Goal: Check status: Check status

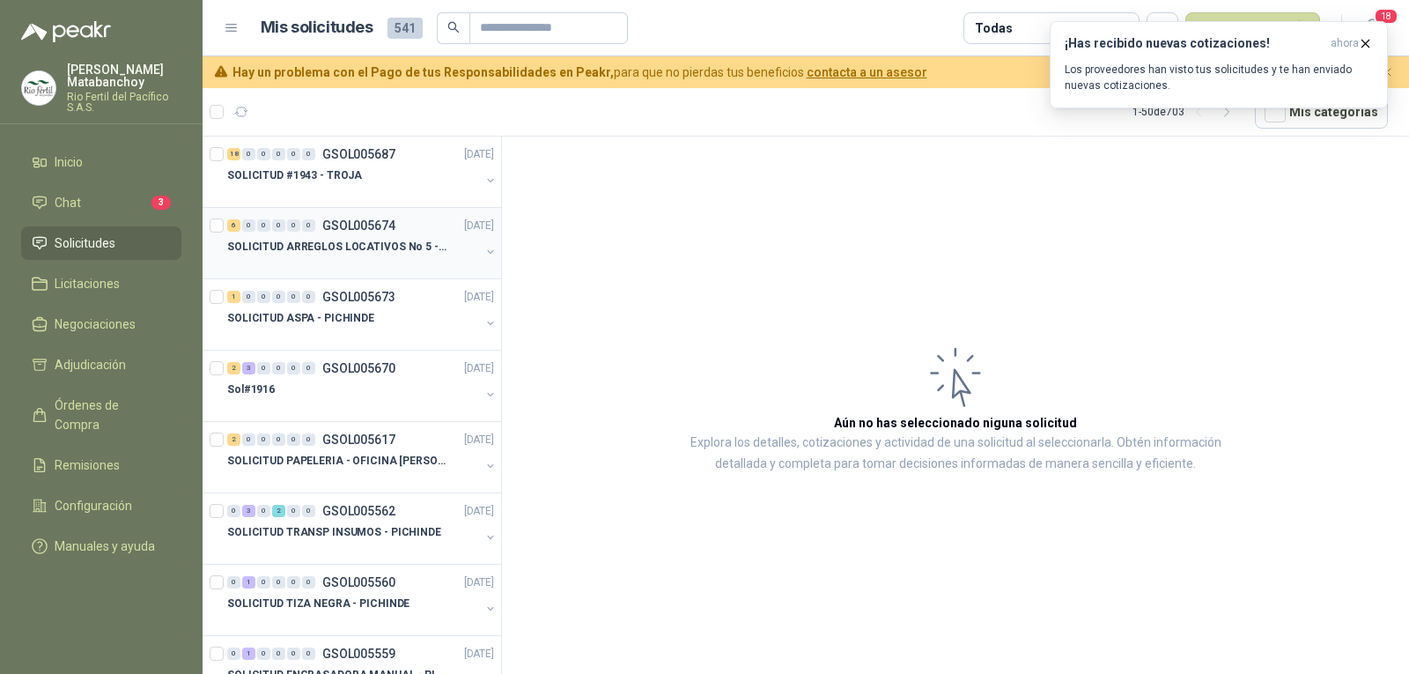
click at [359, 236] on div "SOLICITUD ARREGLOS LOCATIVOS No 5 - PICHINDE" at bounding box center [353, 246] width 253 height 21
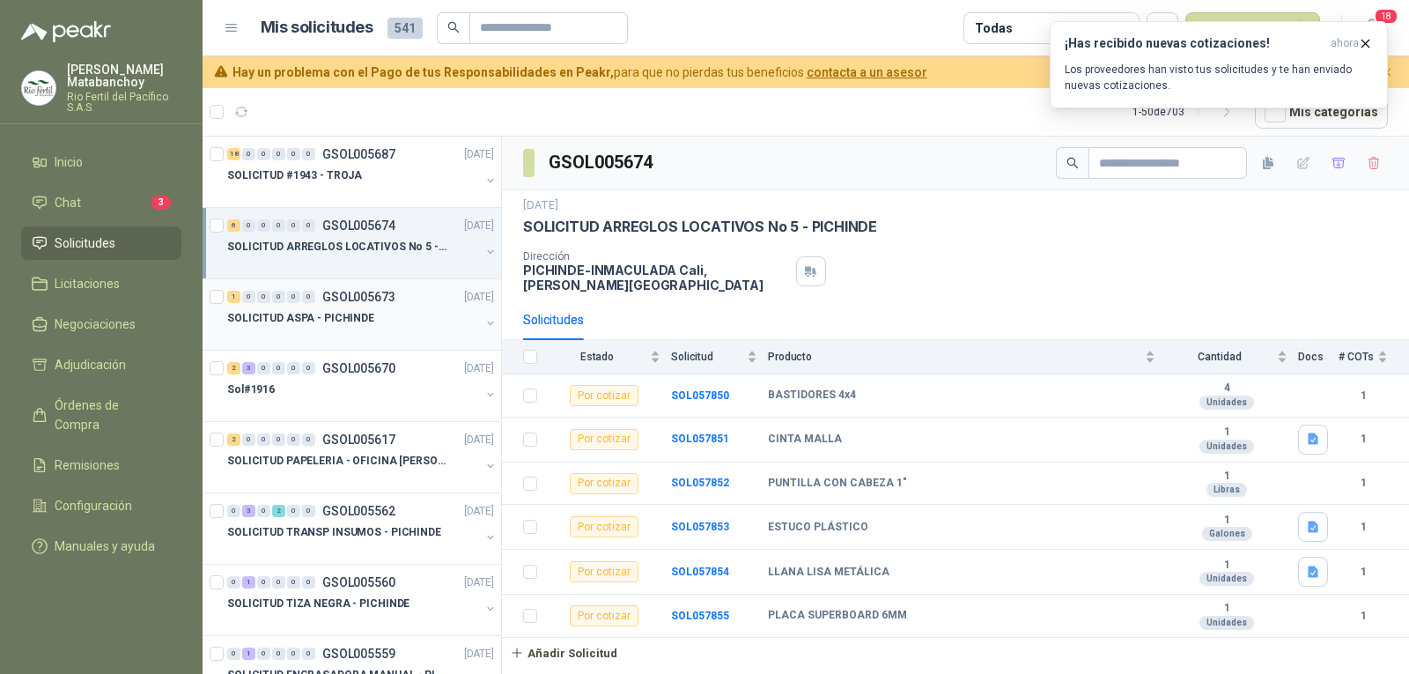
click at [393, 320] on div "SOLICITUD ASPA - PICHINDE" at bounding box center [353, 317] width 253 height 21
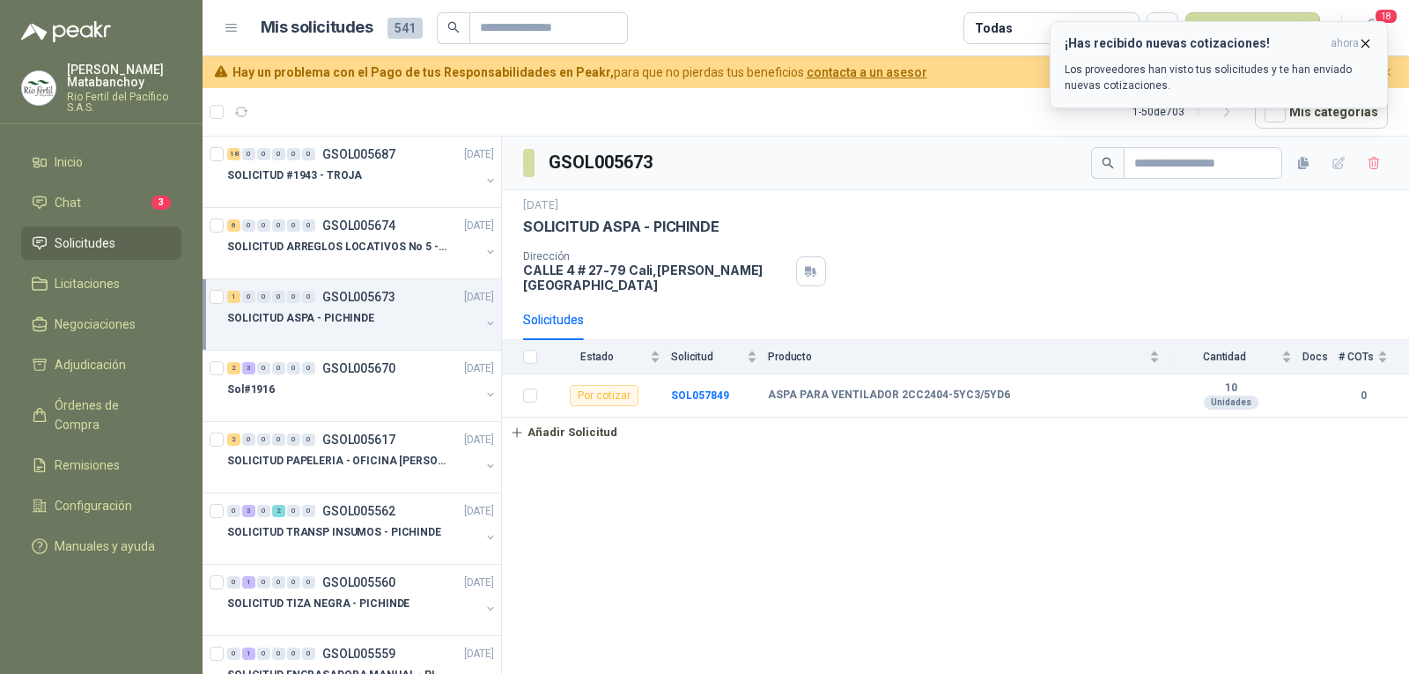
click at [1363, 50] on icon "button" at bounding box center [1365, 43] width 15 height 15
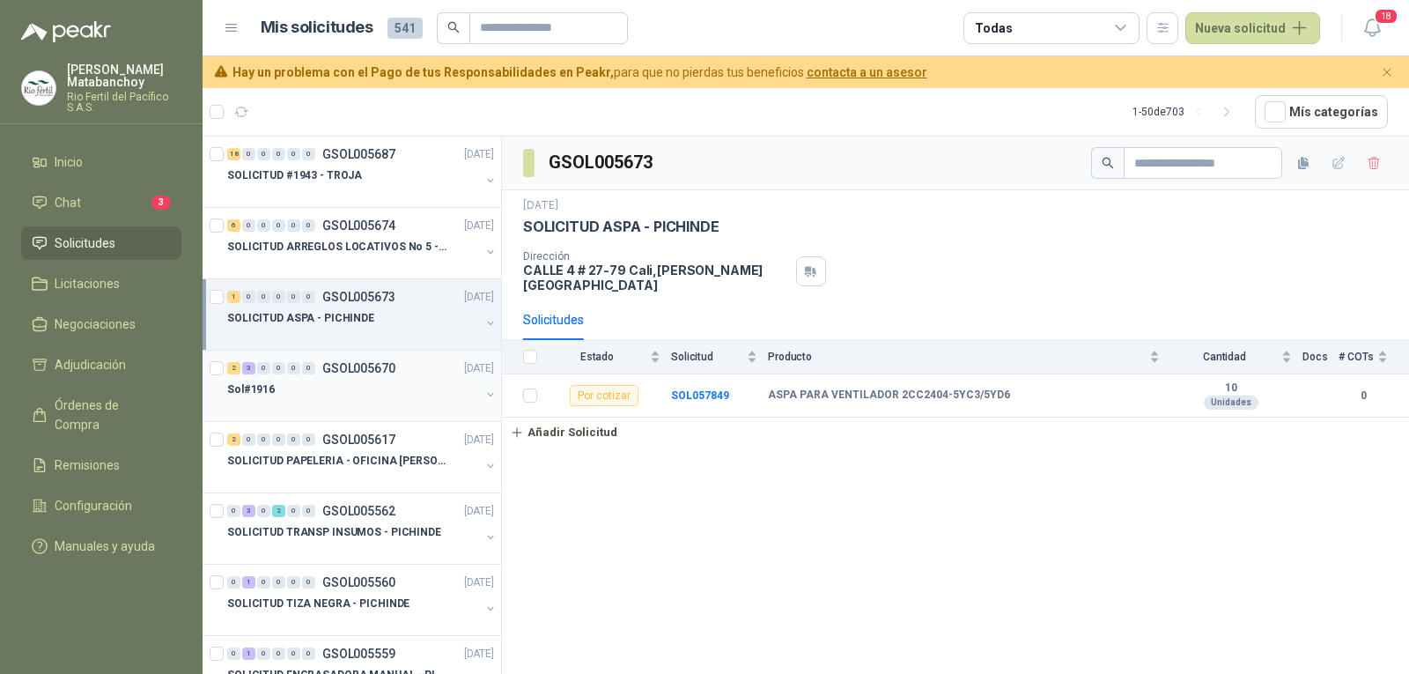
click at [361, 375] on div "2 3 0 0 0 0 GSOL005670 [DATE]" at bounding box center [362, 367] width 270 height 21
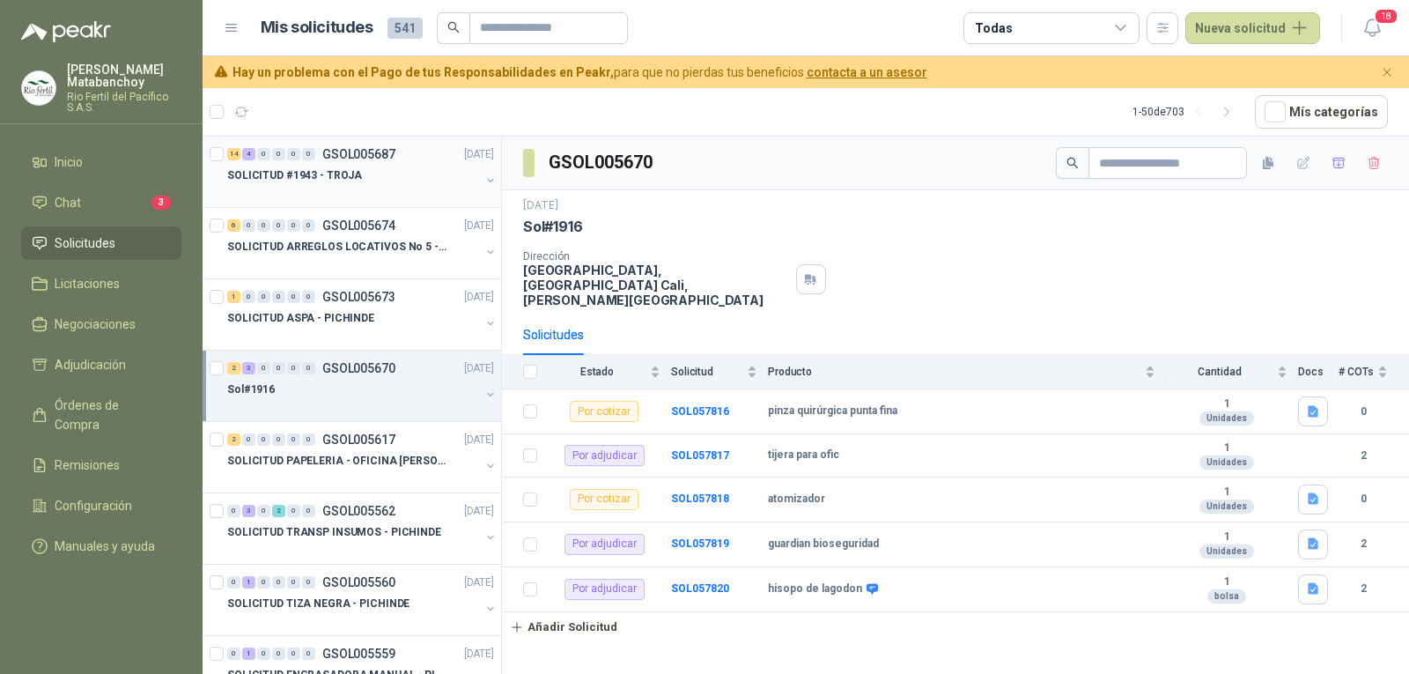
click at [384, 187] on div at bounding box center [353, 193] width 253 height 14
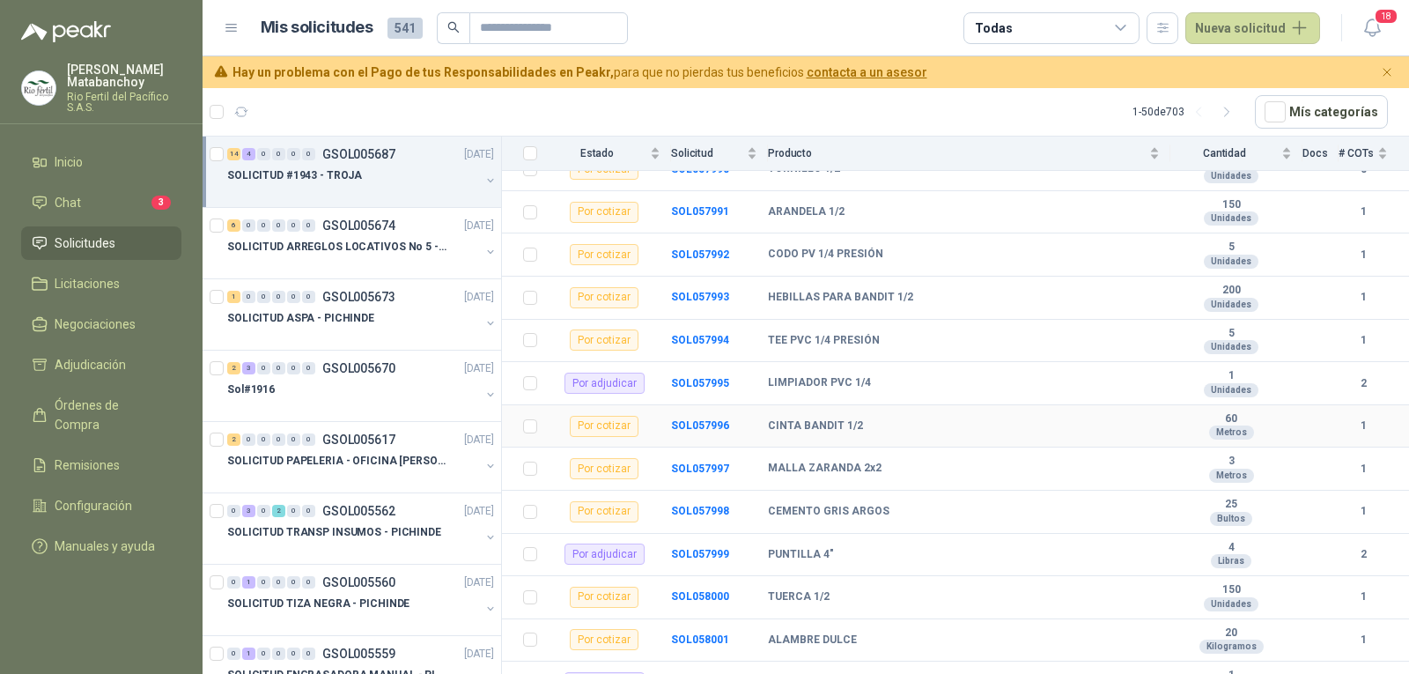
scroll to position [495, 0]
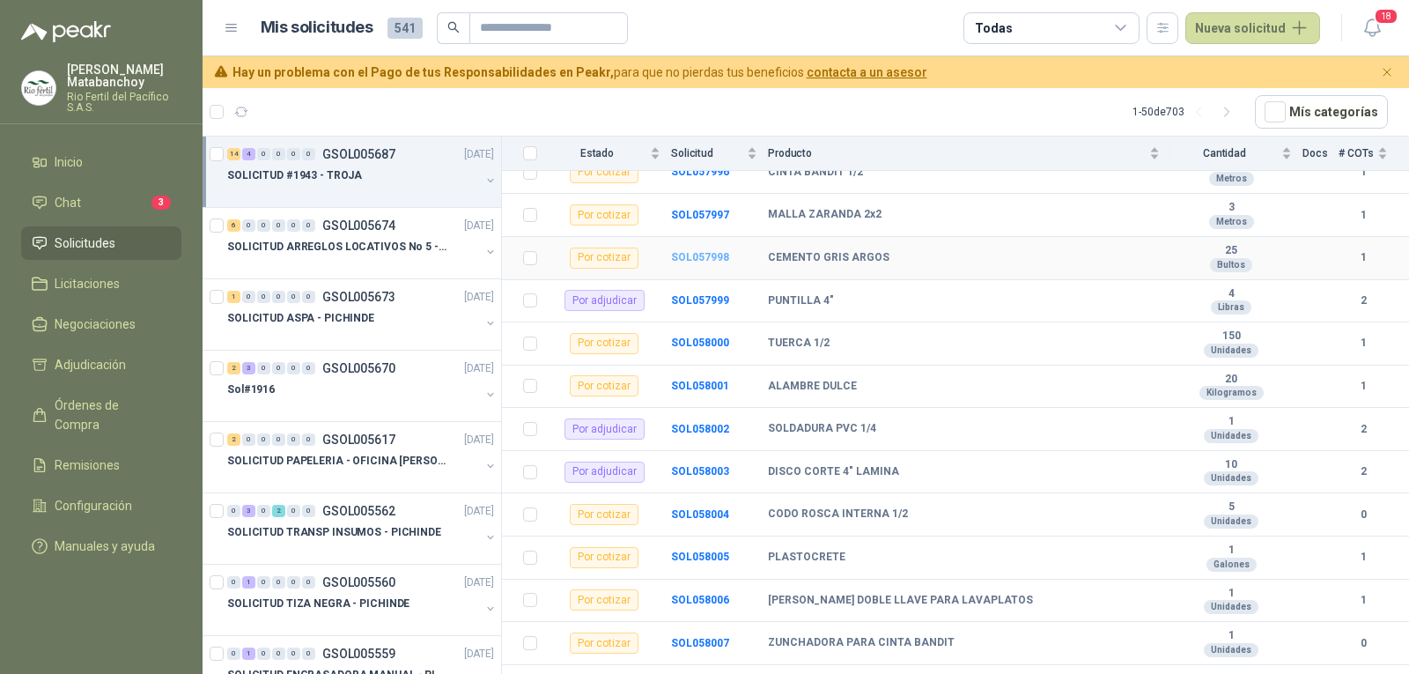
click at [695, 251] on b "SOL057998" at bounding box center [700, 257] width 58 height 12
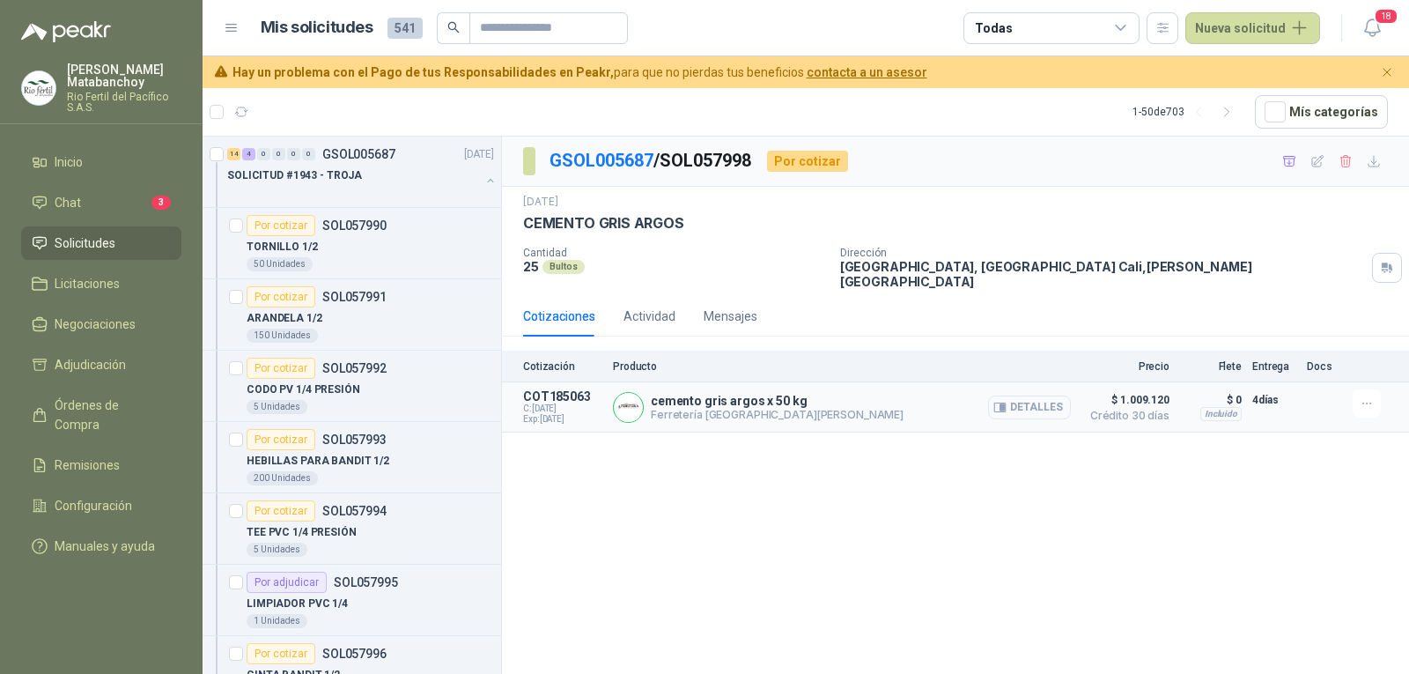
click at [1023, 395] on button "Detalles" at bounding box center [1029, 407] width 83 height 24
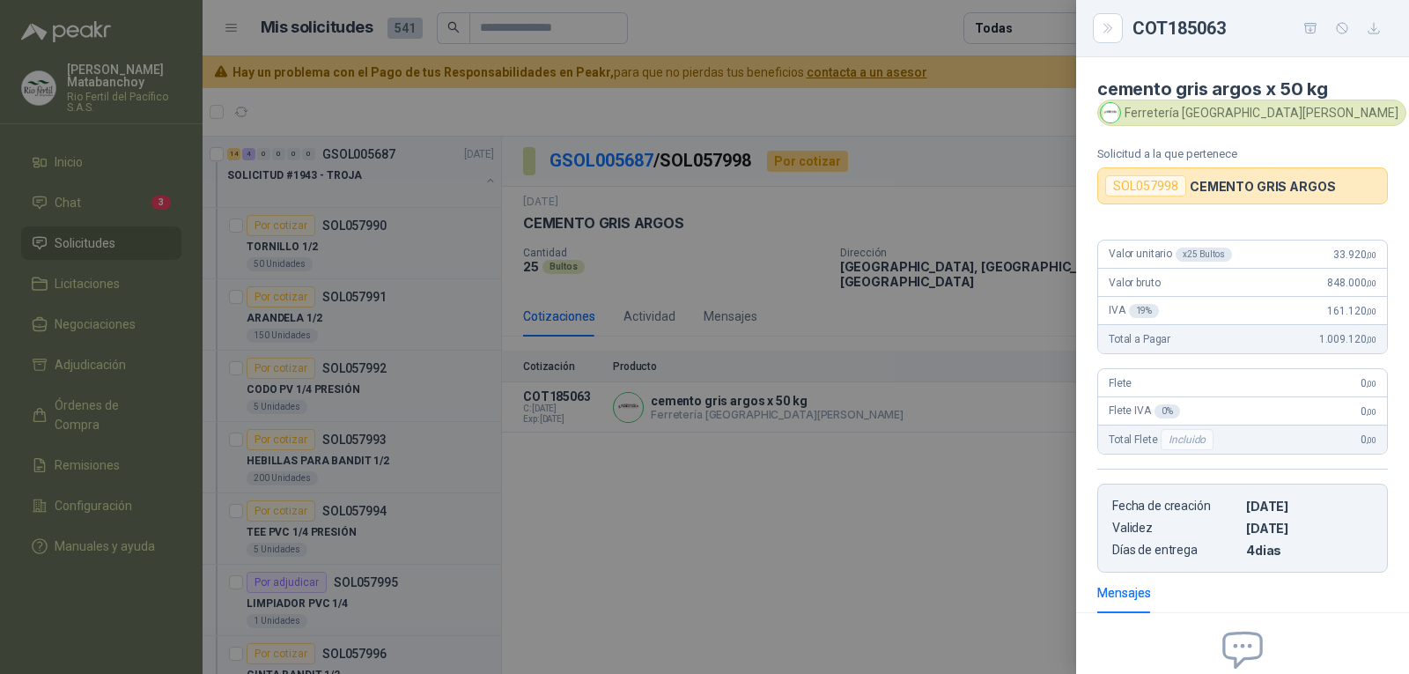
click at [857, 367] on div at bounding box center [704, 337] width 1409 height 674
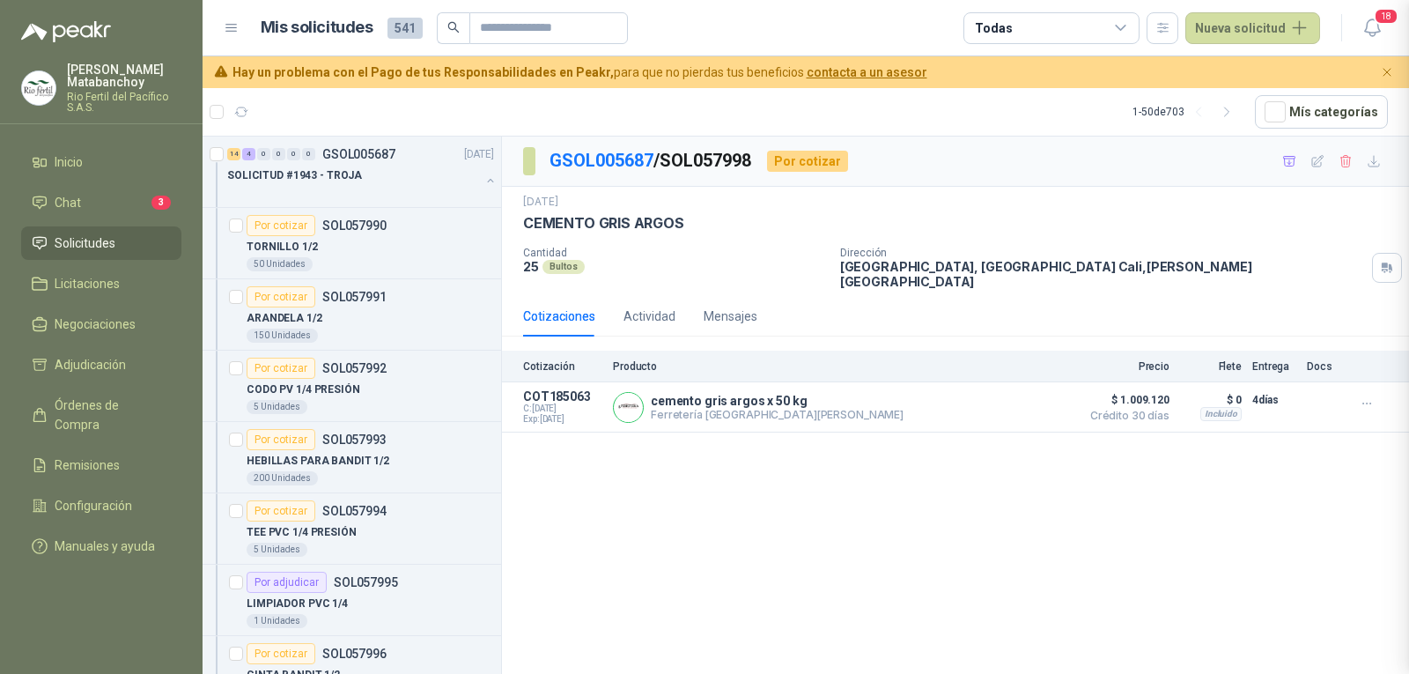
scroll to position [191, 0]
